Goal: Check status: Check status

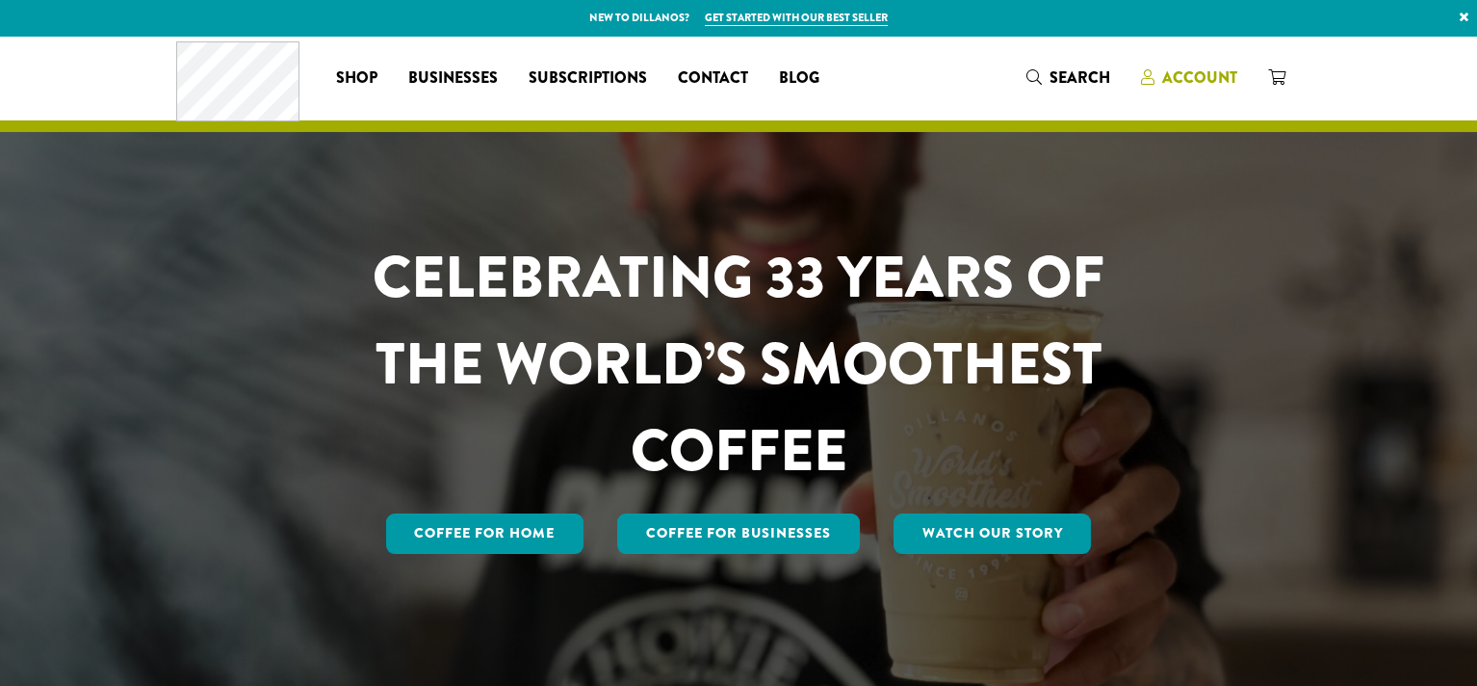
click at [1171, 80] on span "Account" at bounding box center [1199, 77] width 75 height 22
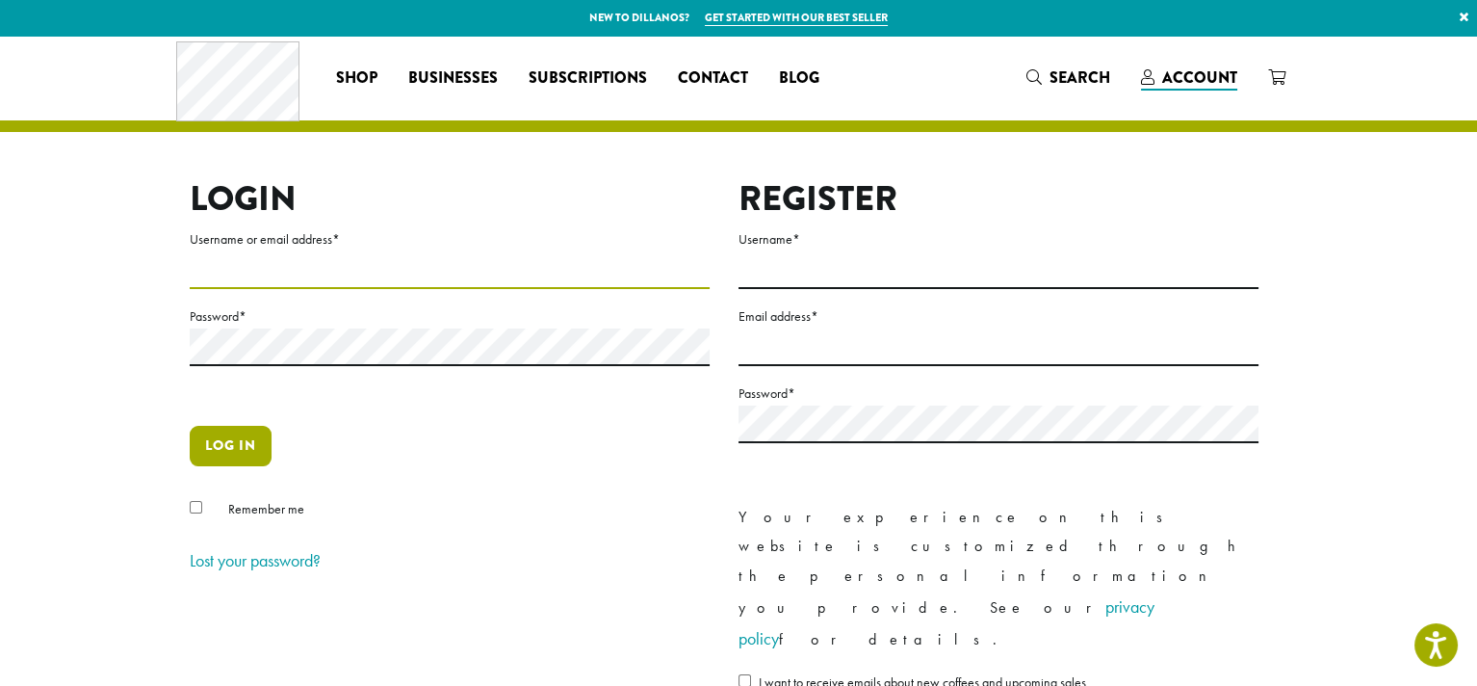
type input "**********"
click at [204, 432] on button "Log in" at bounding box center [231, 446] width 82 height 40
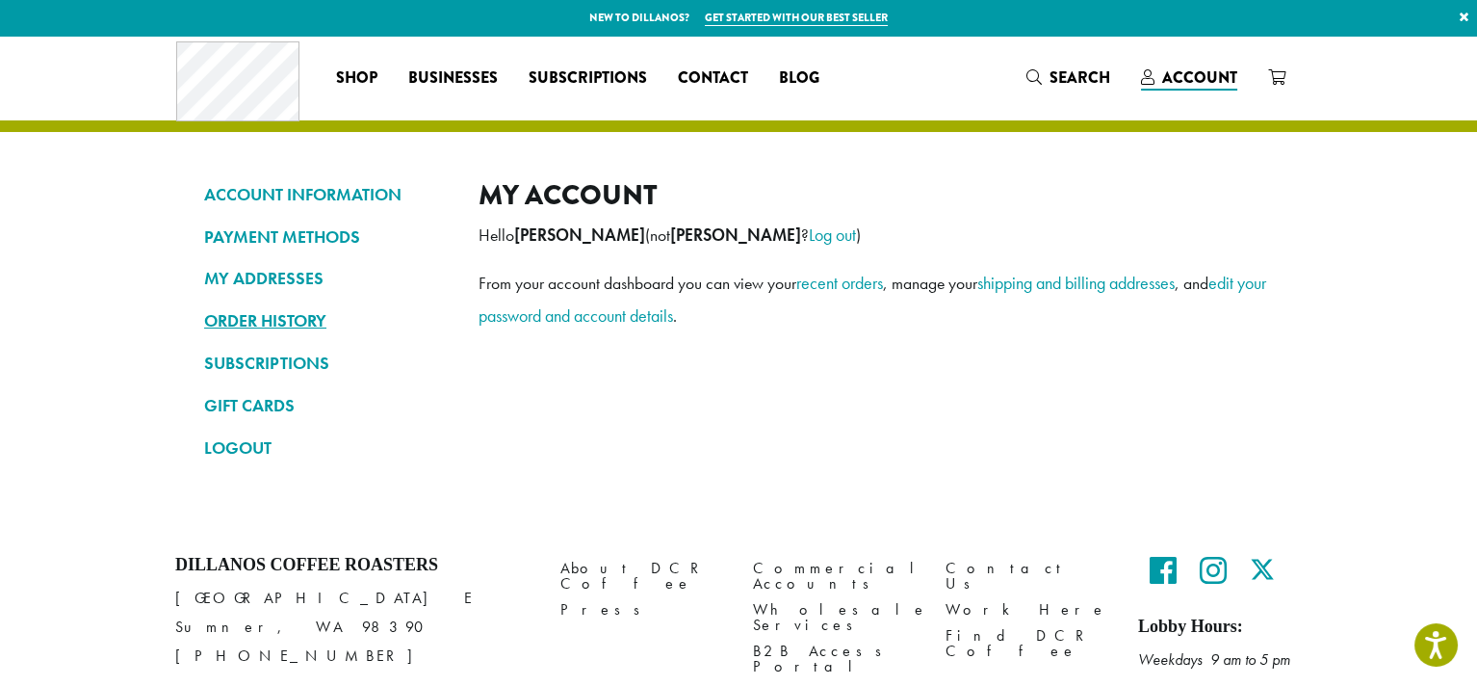
click at [268, 312] on link "ORDER HISTORY" at bounding box center [327, 320] width 246 height 33
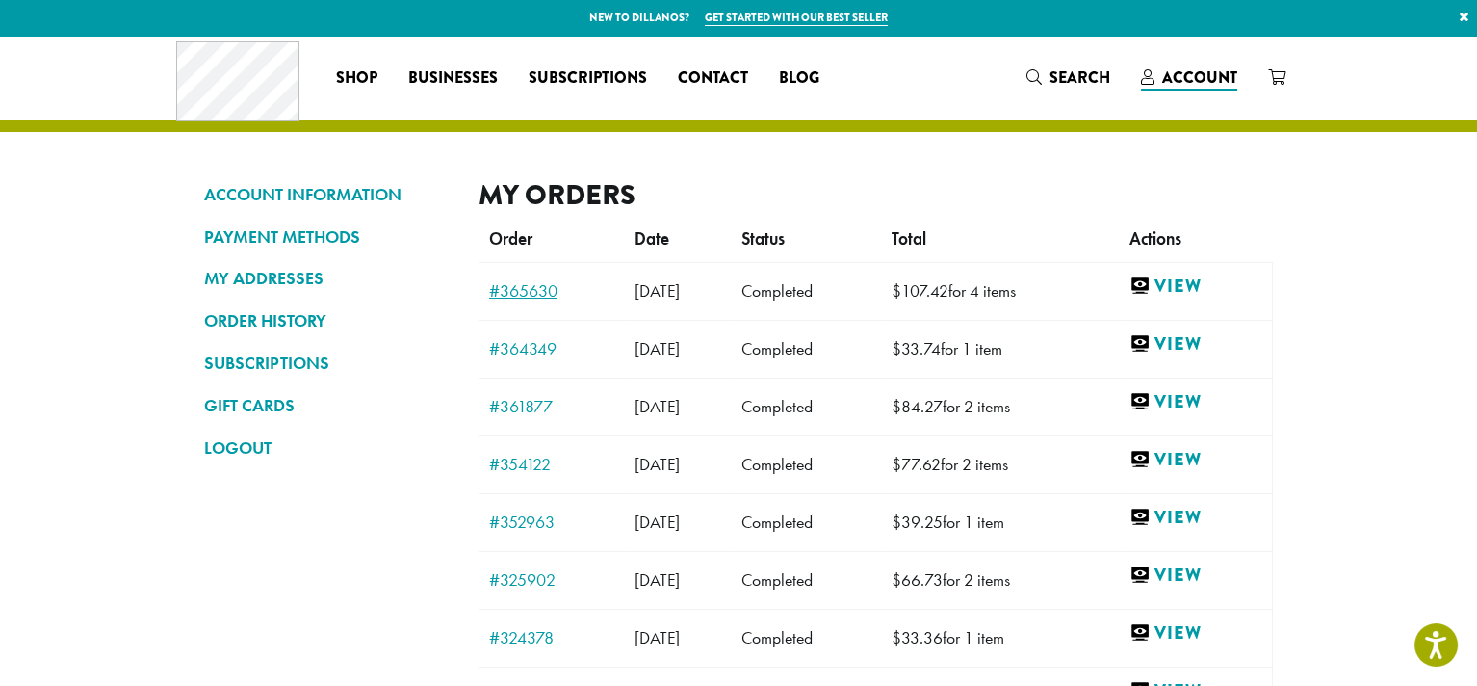
click at [506, 299] on link "#365630" at bounding box center [552, 290] width 126 height 17
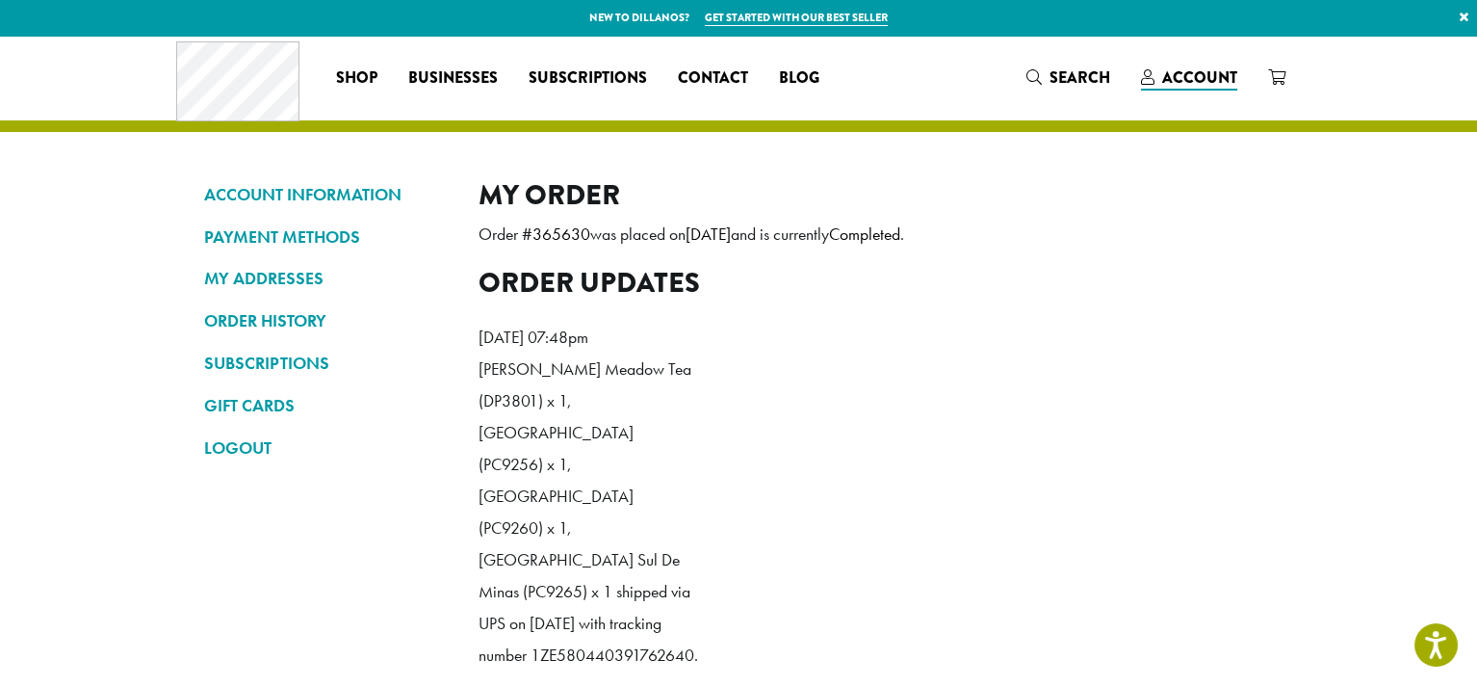
scroll to position [224, 0]
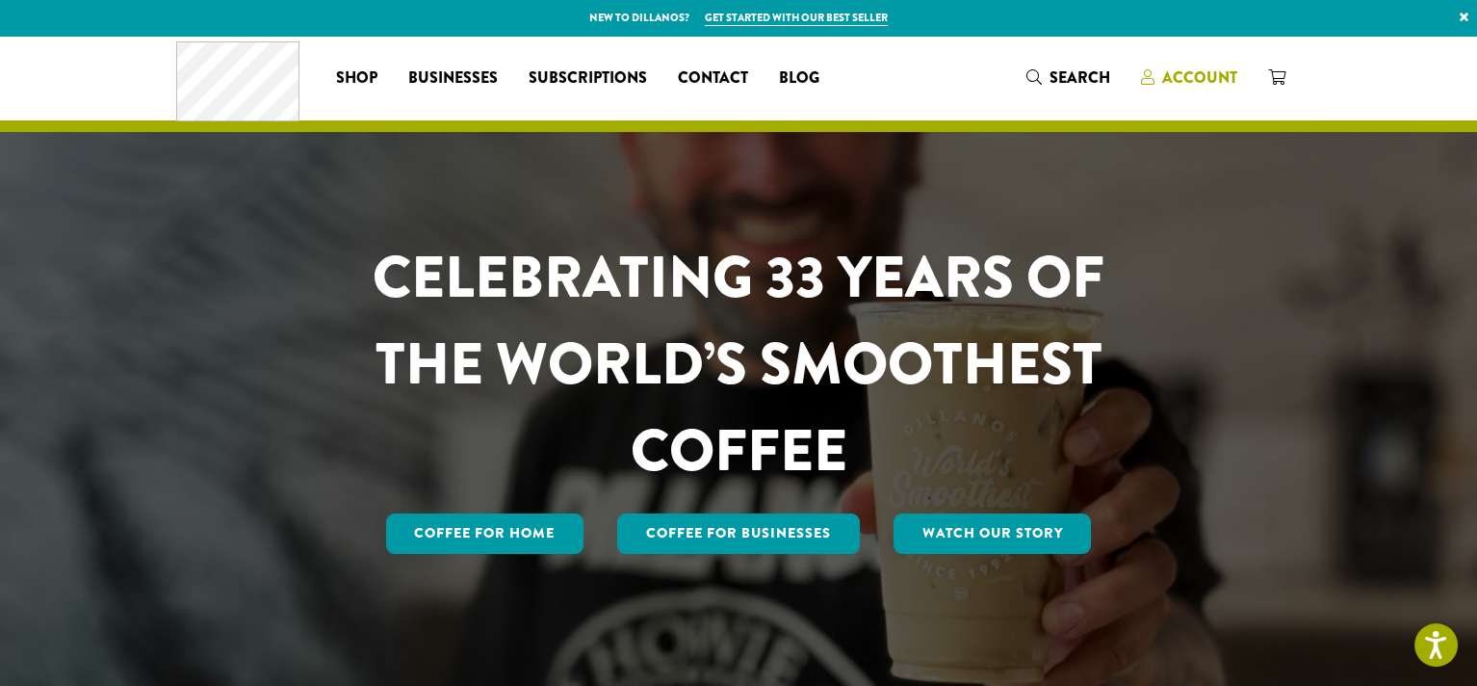
click at [1229, 81] on span "Account" at bounding box center [1199, 77] width 75 height 22
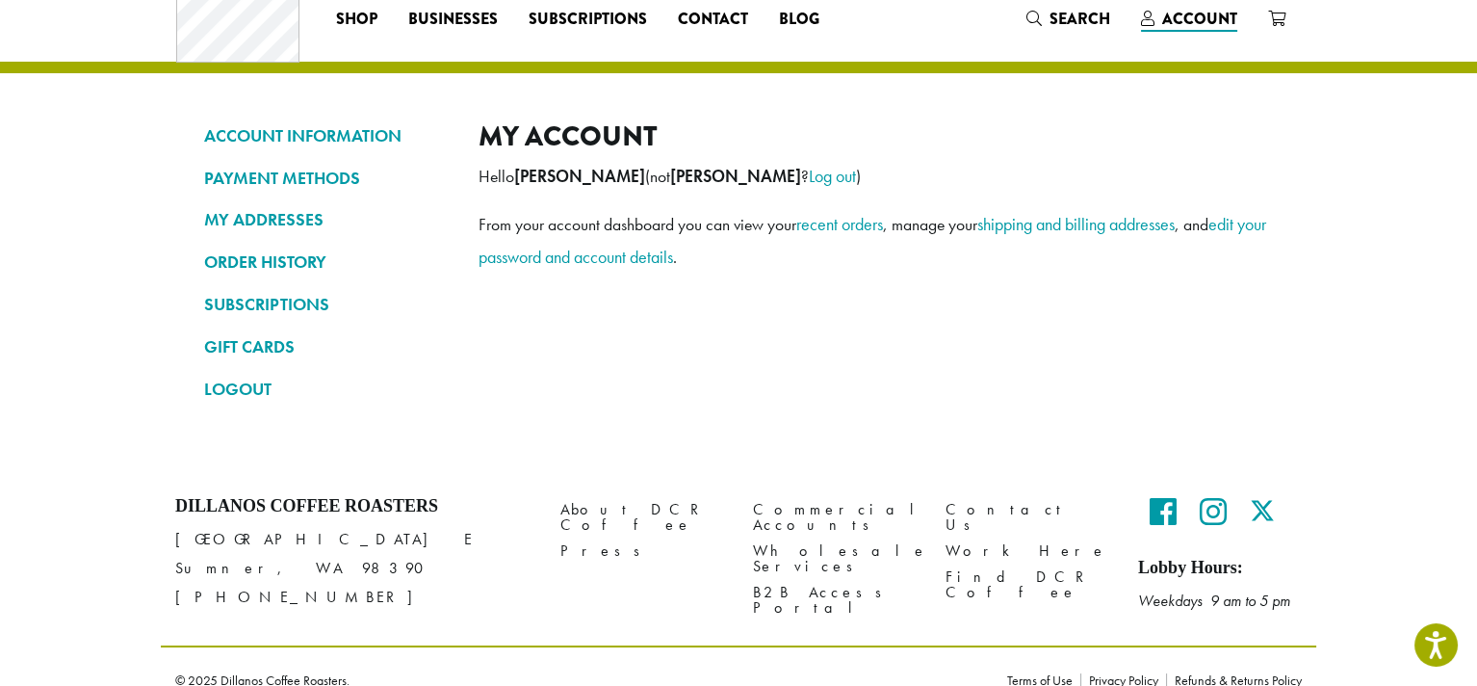
scroll to position [85, 0]
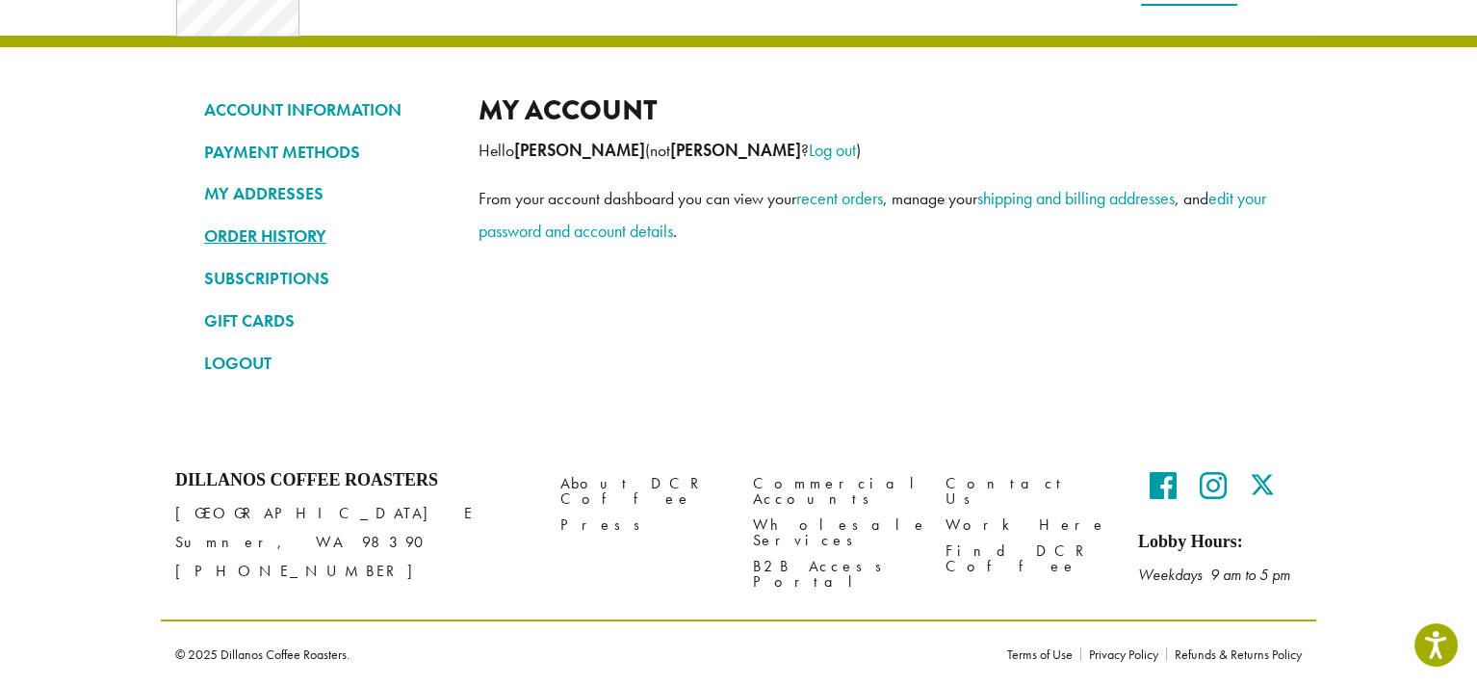
click at [255, 247] on link "ORDER HISTORY" at bounding box center [327, 236] width 246 height 33
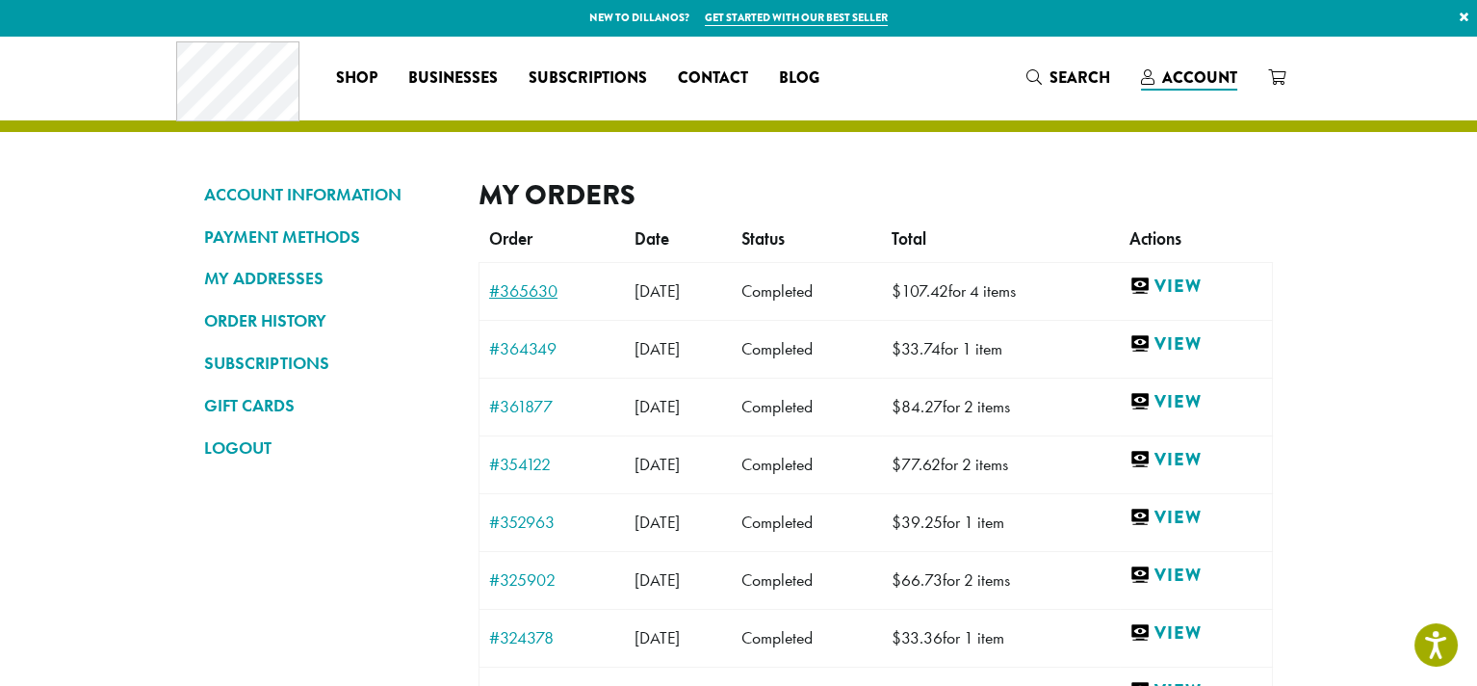
click at [537, 288] on link "#365630" at bounding box center [552, 290] width 126 height 17
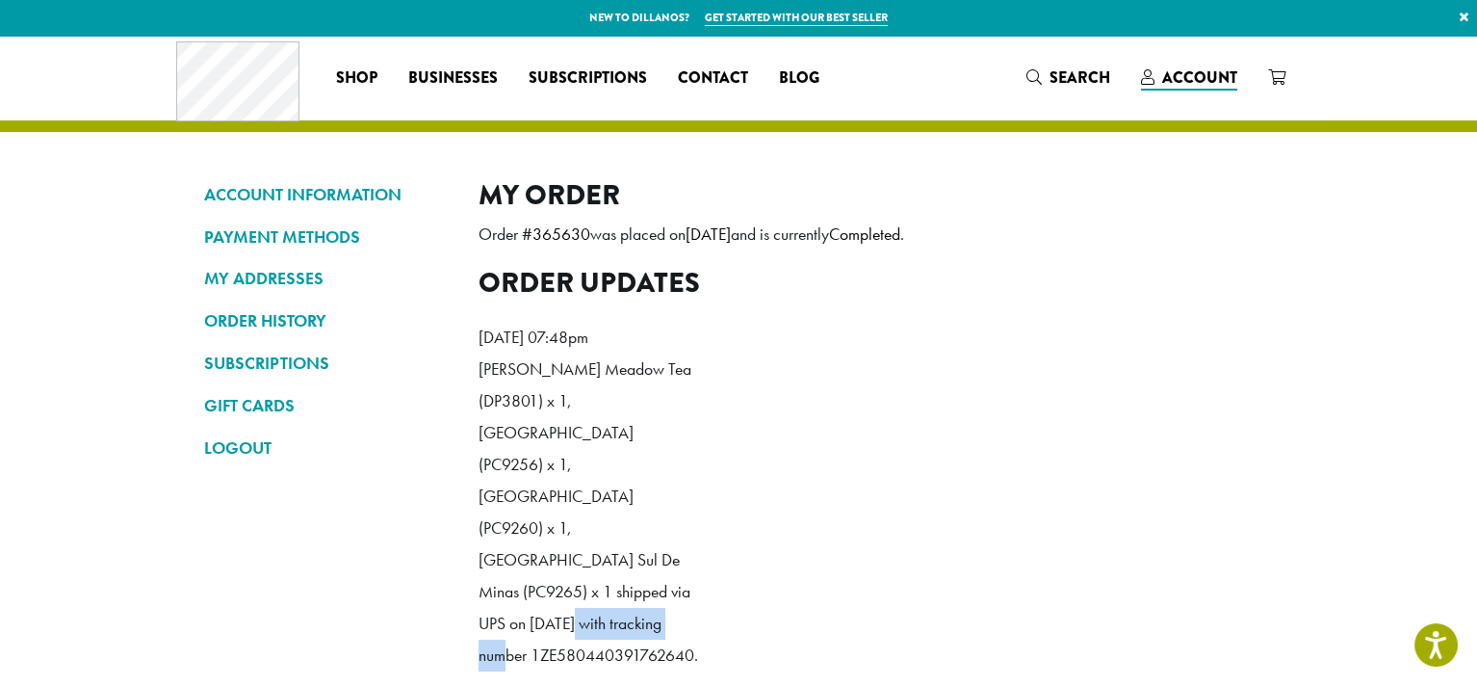
drag, startPoint x: 479, startPoint y: 592, endPoint x: 638, endPoint y: 580, distance: 160.3
click at [638, 580] on p "[PERSON_NAME] Meadow Tea (DP3801) x 1, [GEOGRAPHIC_DATA] (PC9256) x 1, [GEOGRAP…" at bounding box center [589, 512] width 221 height 319
copy p "1ZE580440391762640"
